Goal: Task Accomplishment & Management: Manage account settings

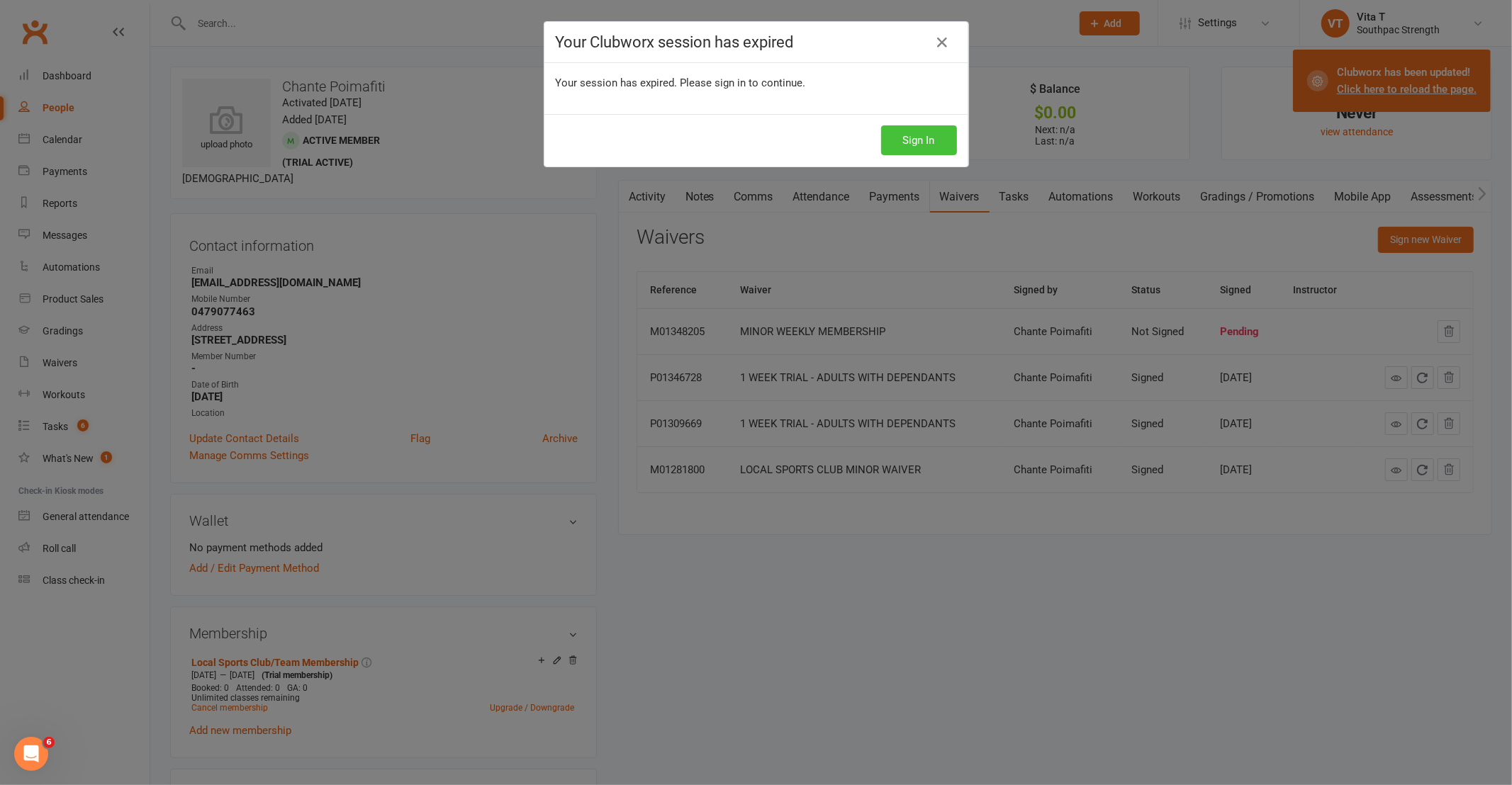
click at [888, 139] on button "Sign In" at bounding box center [918, 139] width 76 height 30
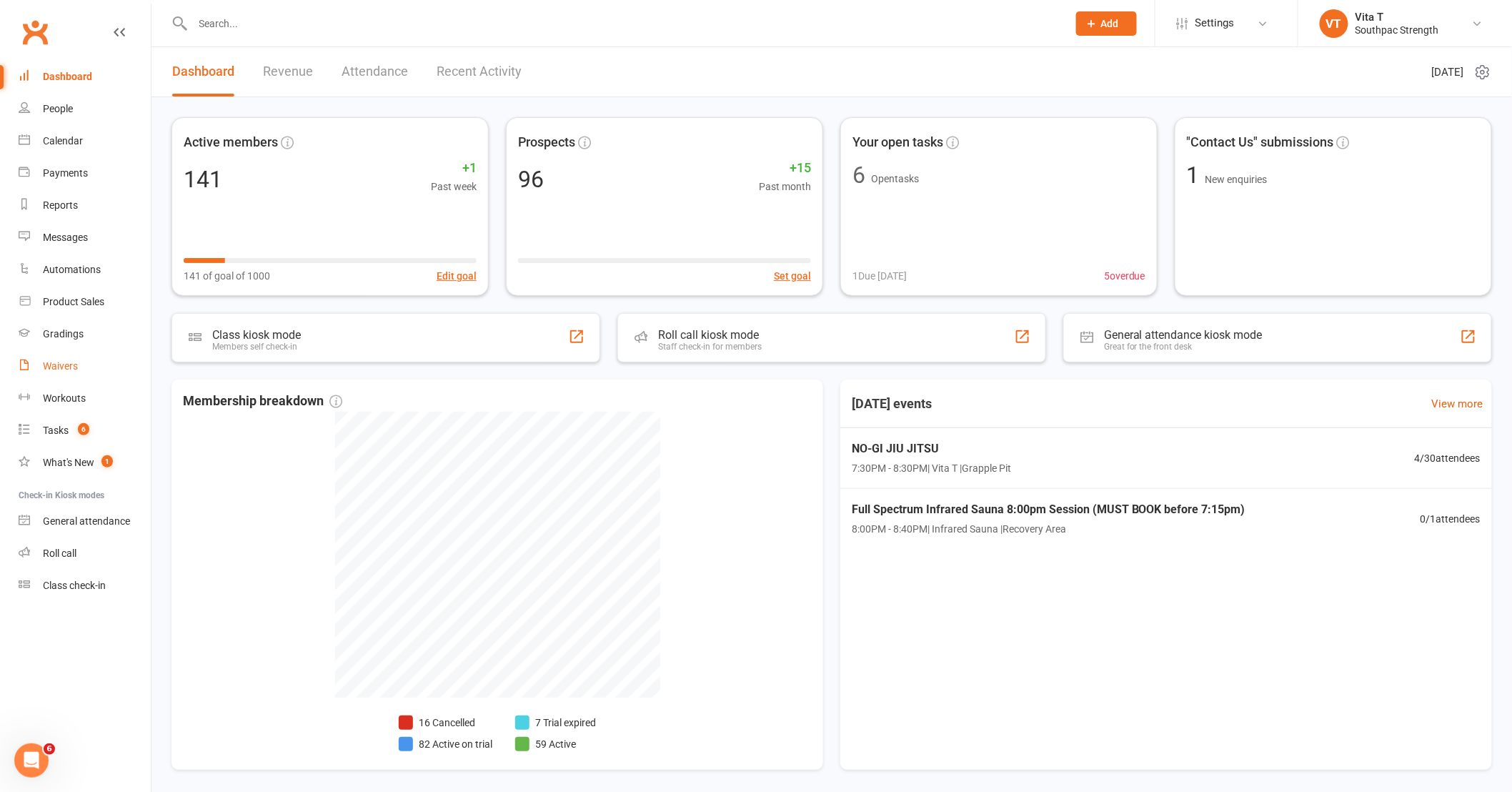
click at [51, 360] on div "Waivers" at bounding box center [60, 366] width 35 height 12
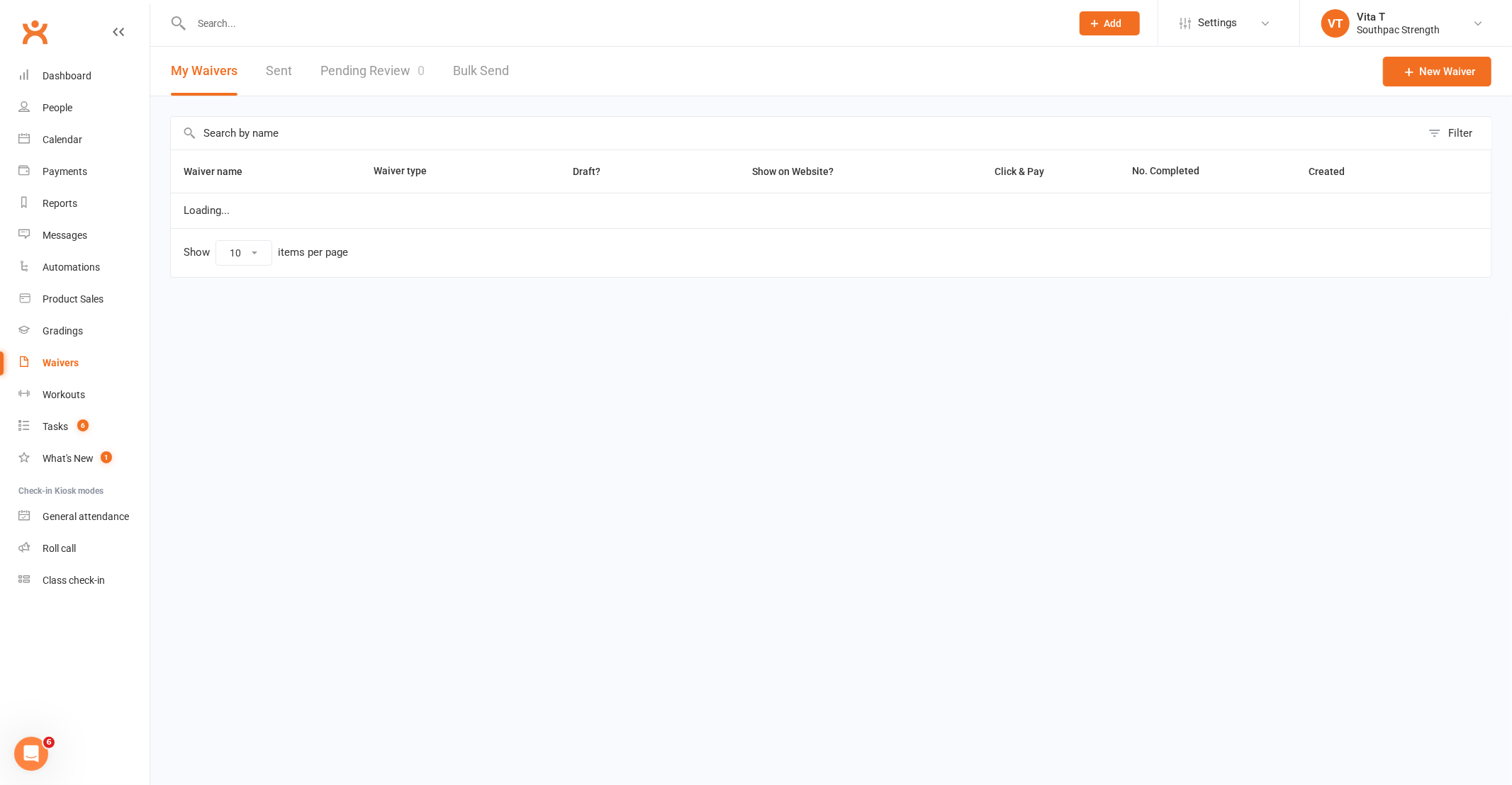
select select "100"
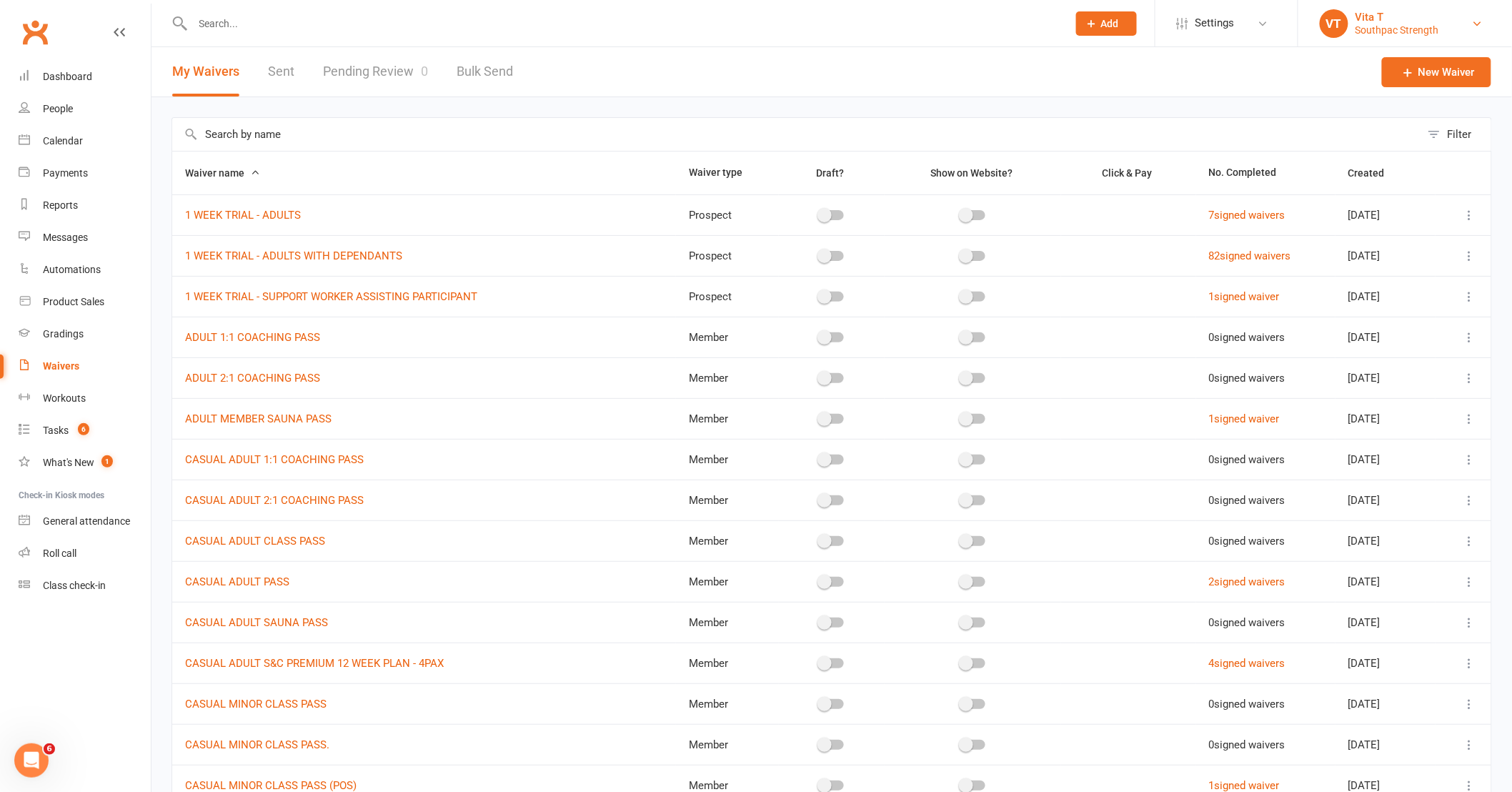
click at [1470, 19] on link "VT Vita T Southpac Strength" at bounding box center [1405, 23] width 171 height 28
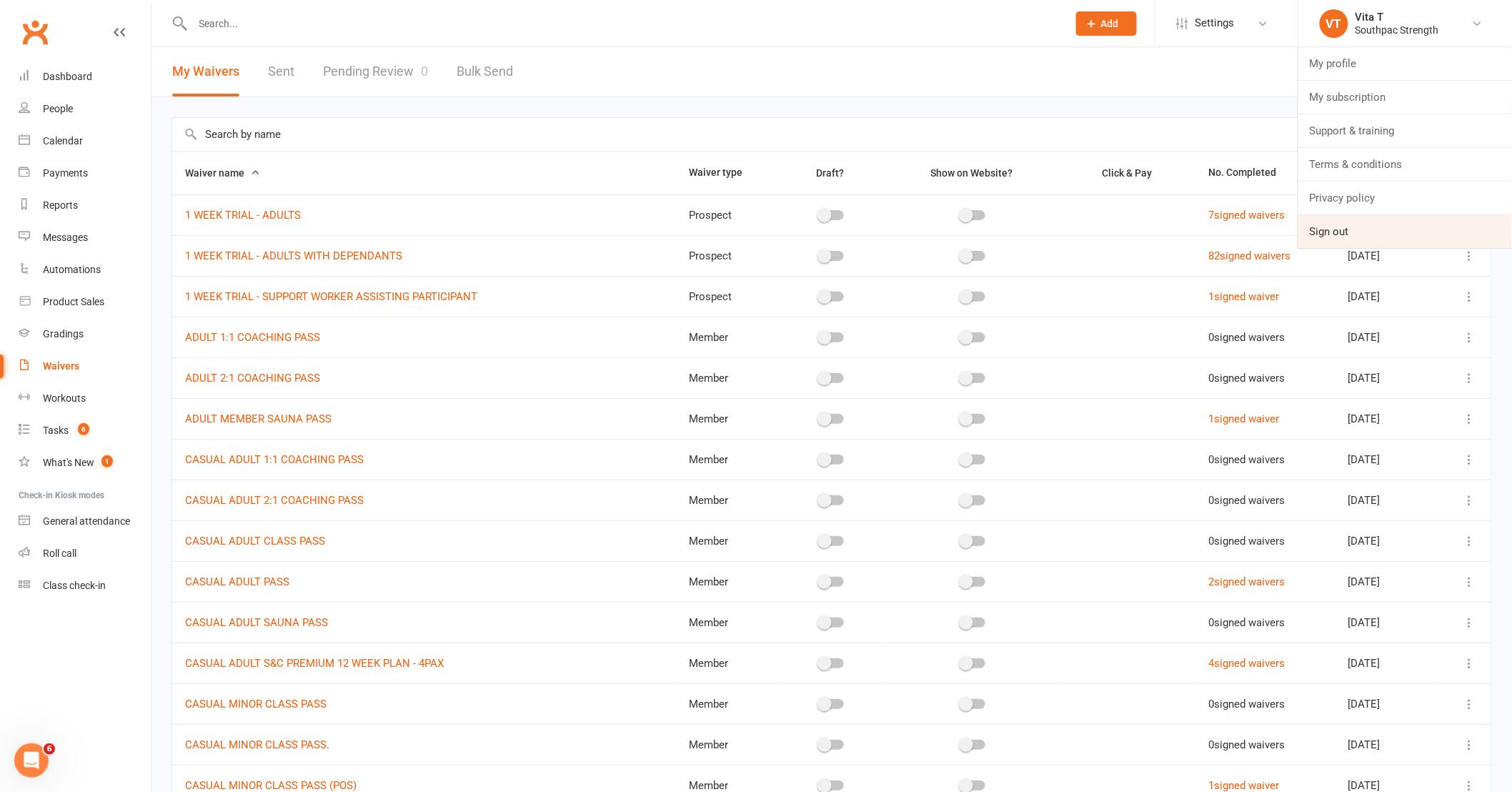
click at [1327, 237] on link "Sign out" at bounding box center [1405, 232] width 214 height 33
